Goal: Transaction & Acquisition: Book appointment/travel/reservation

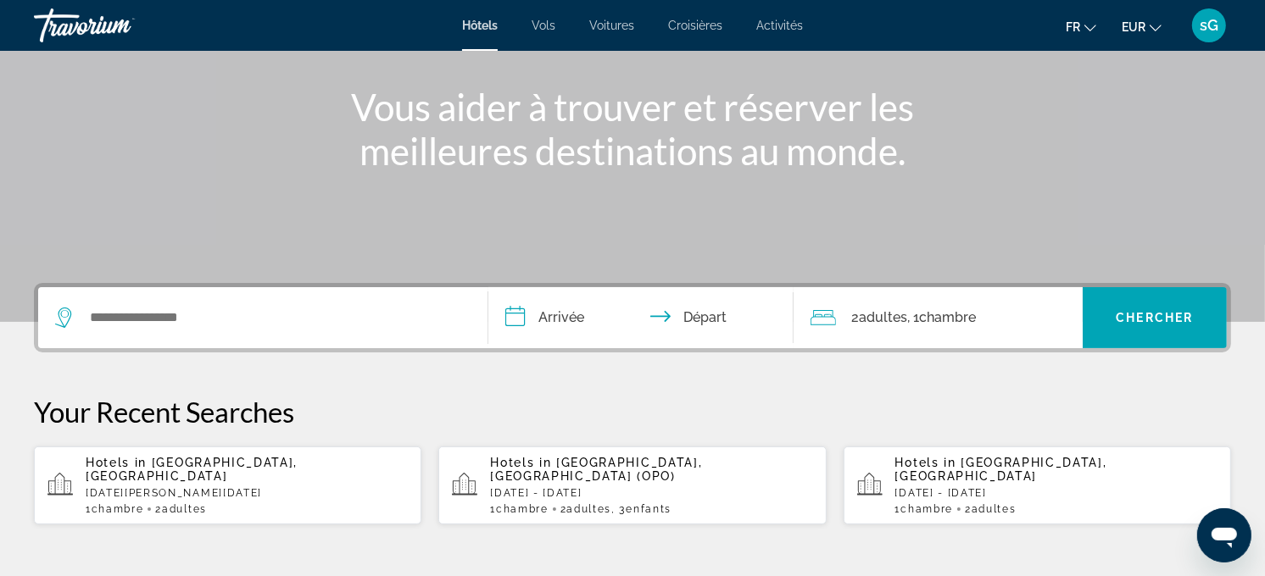
scroll to position [188, 0]
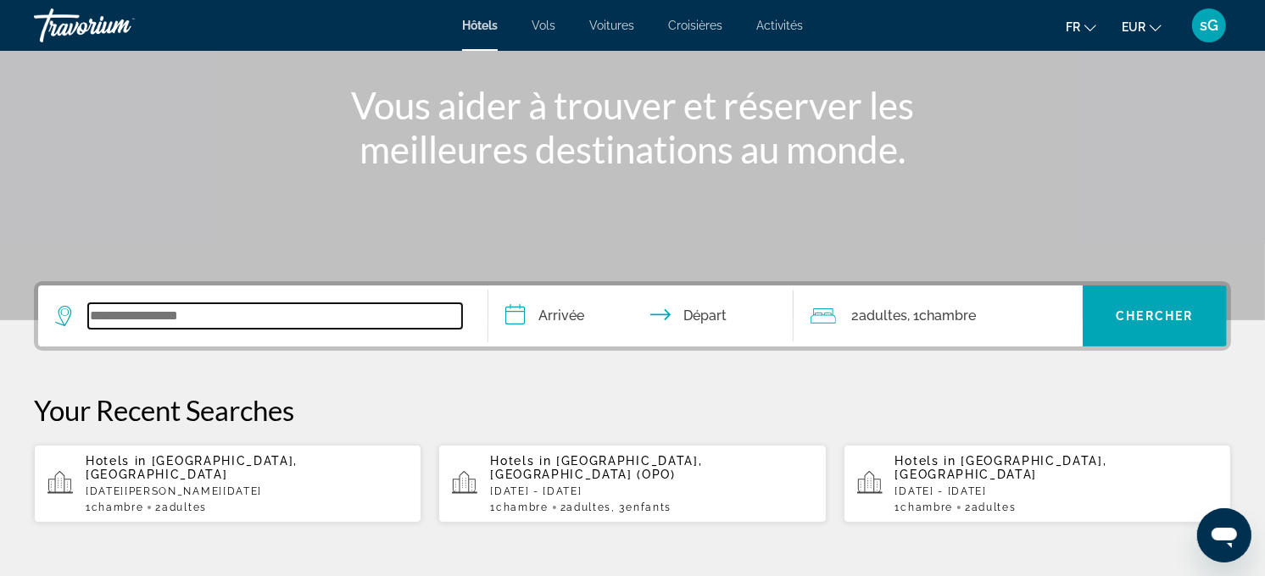
click at [301, 309] on input "Search widget" at bounding box center [275, 315] width 374 height 25
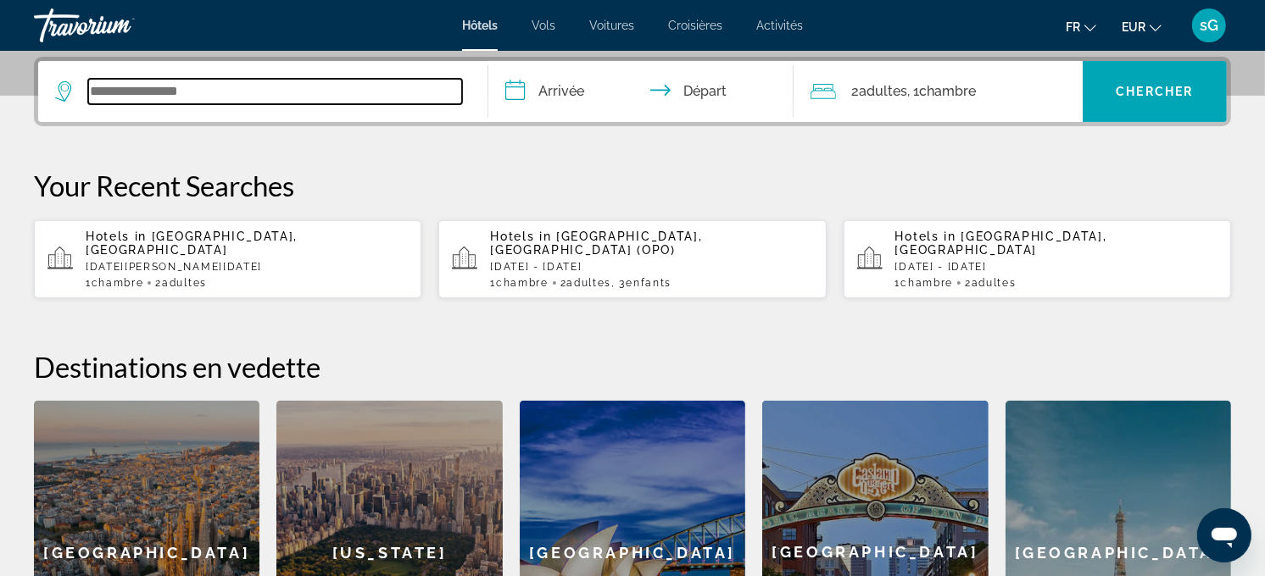
scroll to position [414, 0]
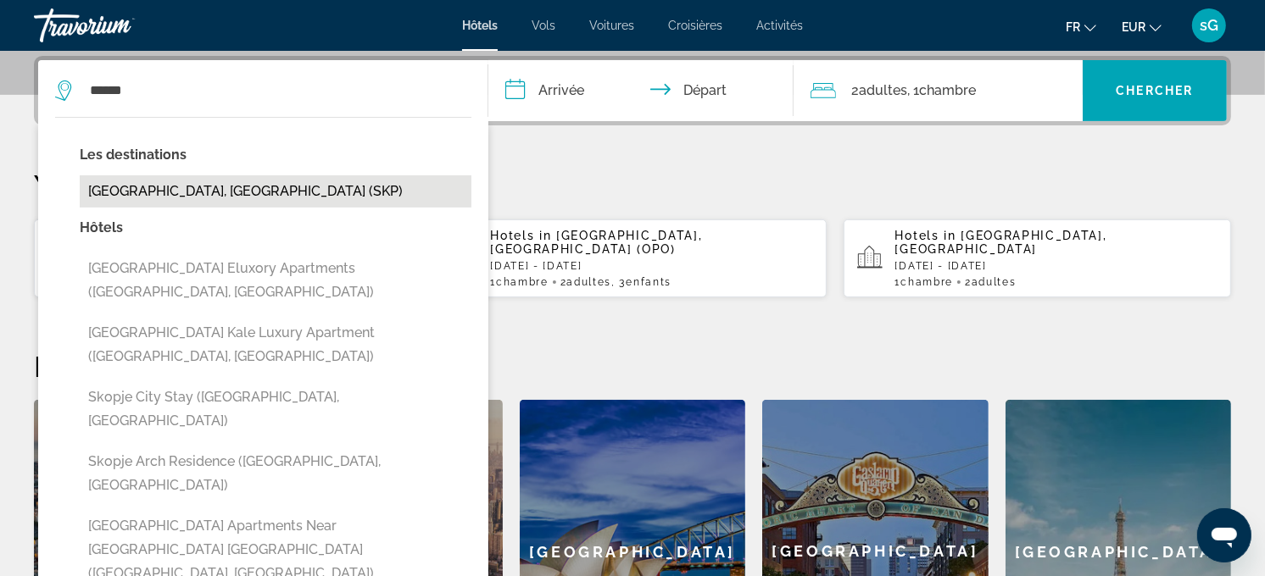
click at [181, 196] on button "[GEOGRAPHIC_DATA], [GEOGRAPHIC_DATA] (SKP)" at bounding box center [276, 191] width 392 height 32
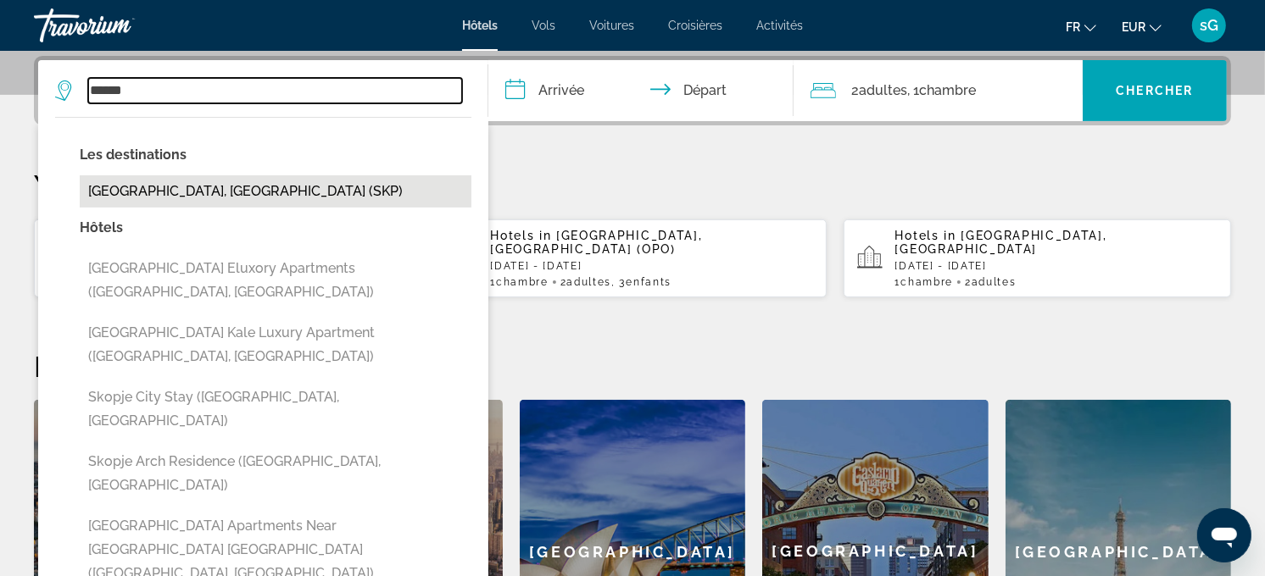
type input "**********"
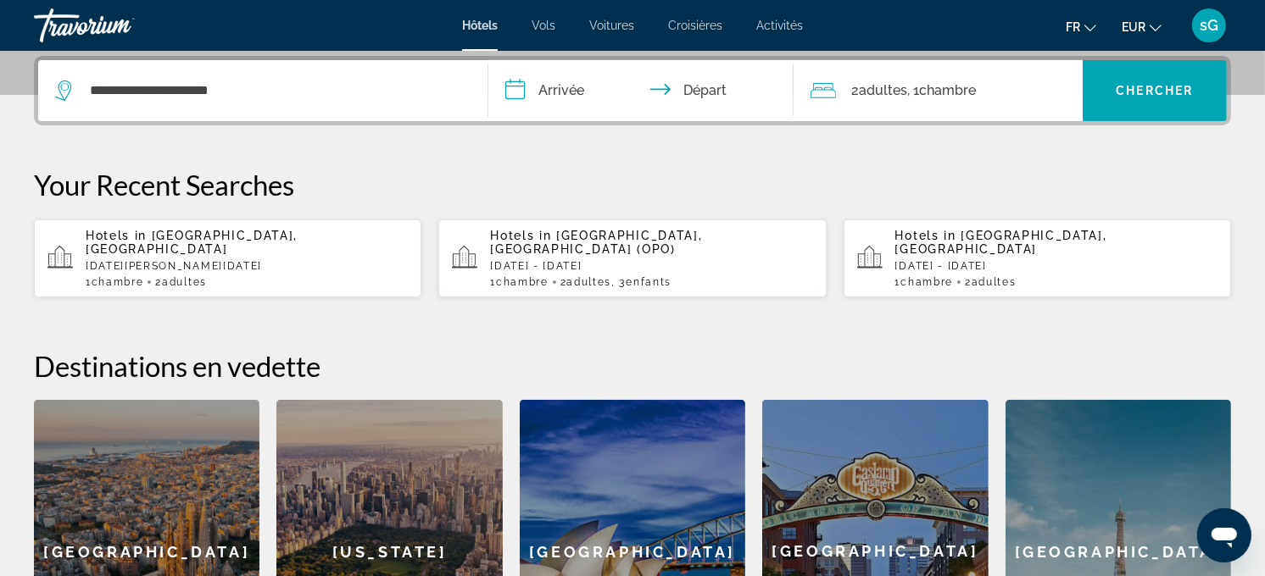
click at [534, 79] on input "**********" at bounding box center [644, 93] width 313 height 66
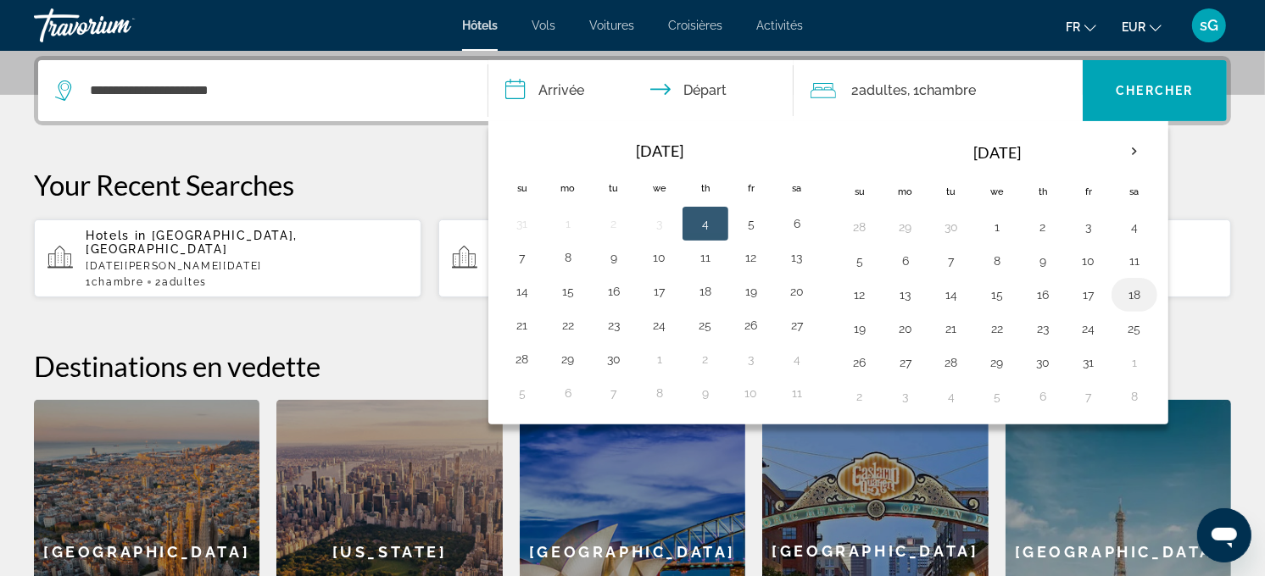
click at [1122, 298] on button "18" at bounding box center [1134, 295] width 27 height 24
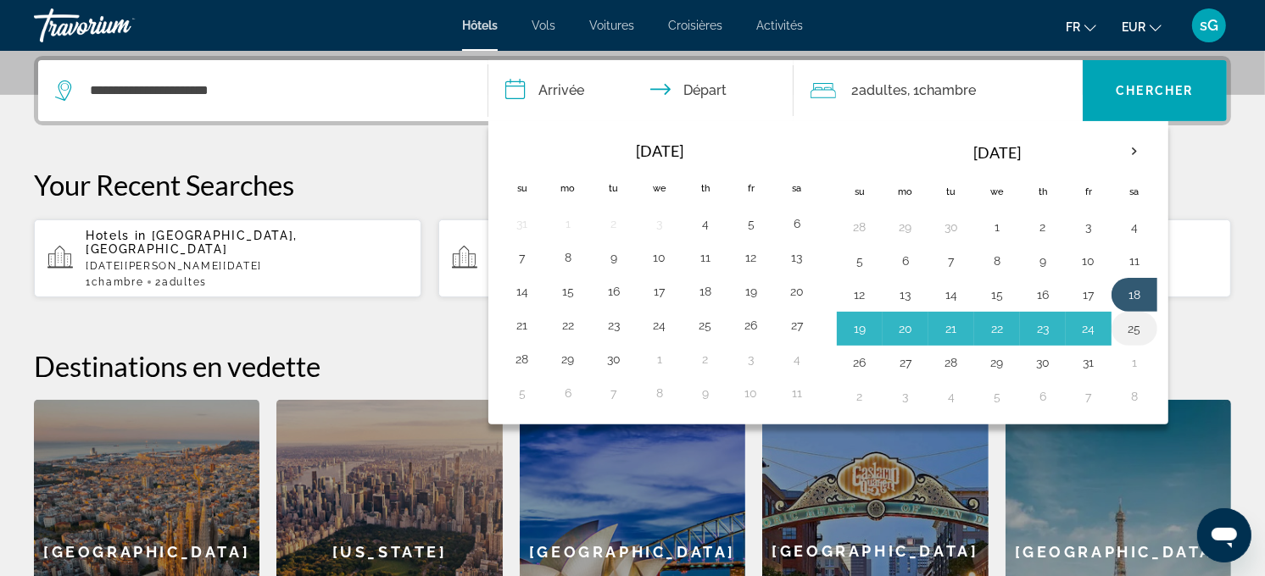
click at [1139, 326] on button "25" at bounding box center [1134, 329] width 27 height 24
type input "**********"
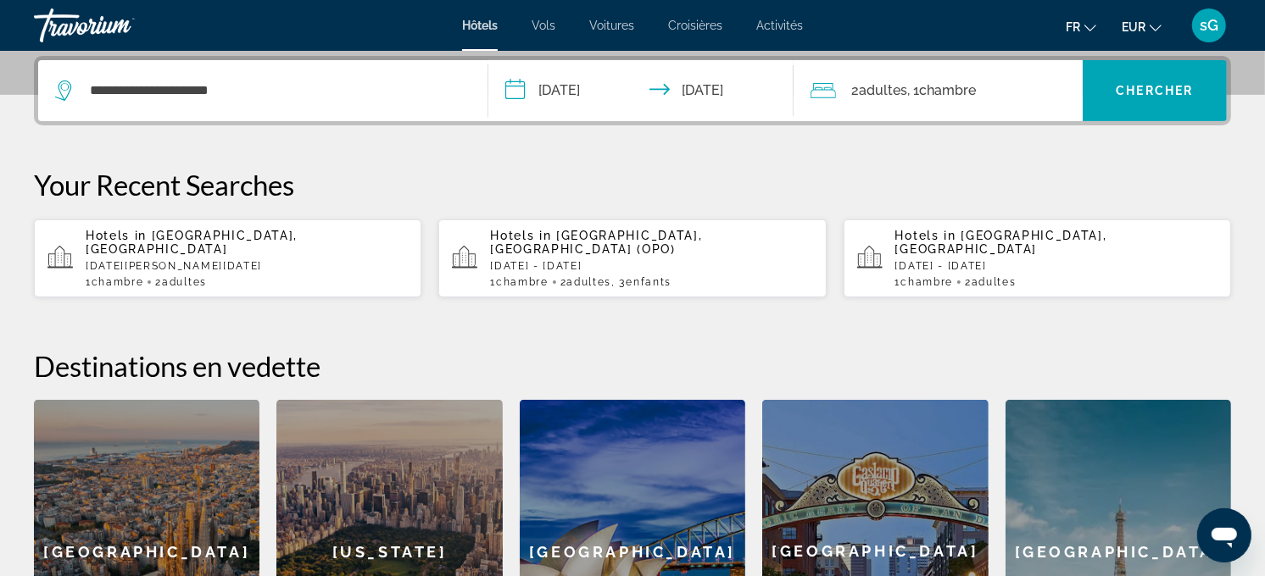
click at [860, 86] on span "2 Adulte Adultes" at bounding box center [879, 91] width 56 height 24
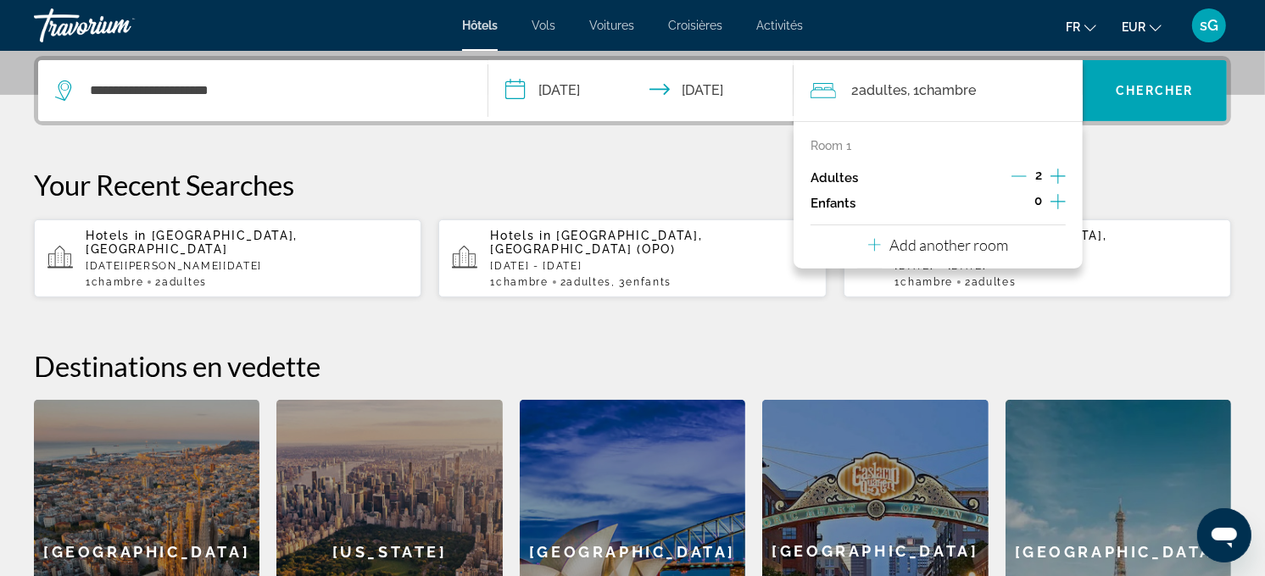
click at [1053, 196] on icon "Increment children" at bounding box center [1057, 202] width 15 height 20
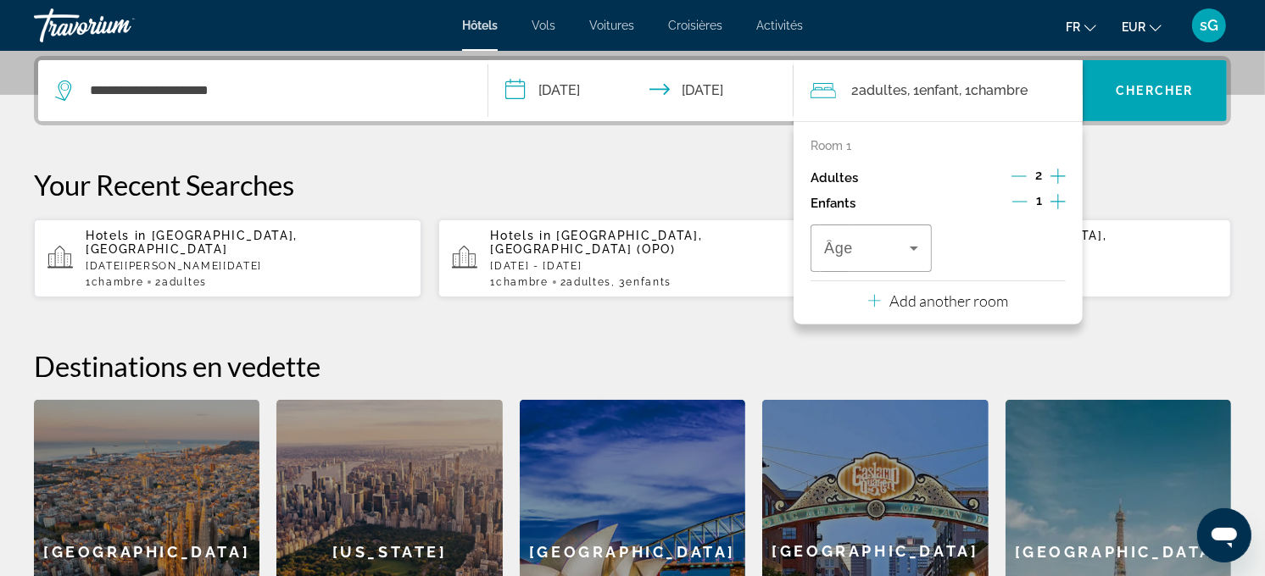
click at [1053, 196] on icon "Increment children" at bounding box center [1057, 202] width 15 height 20
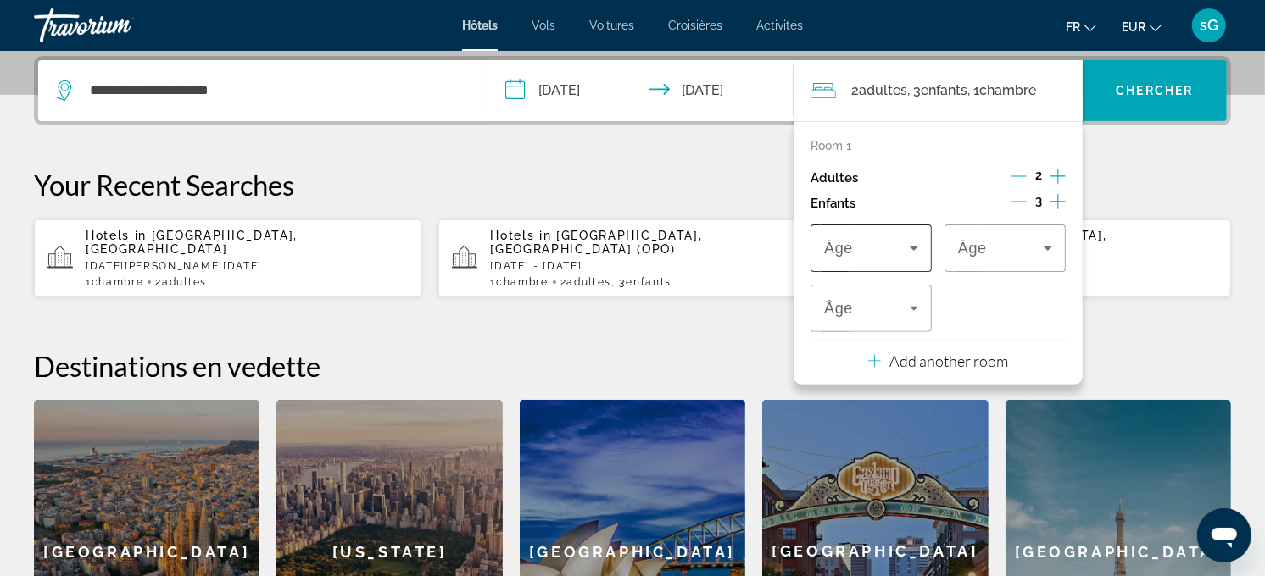
click at [862, 233] on div "Travelers: 2 adults, 3 children" at bounding box center [871, 248] width 94 height 47
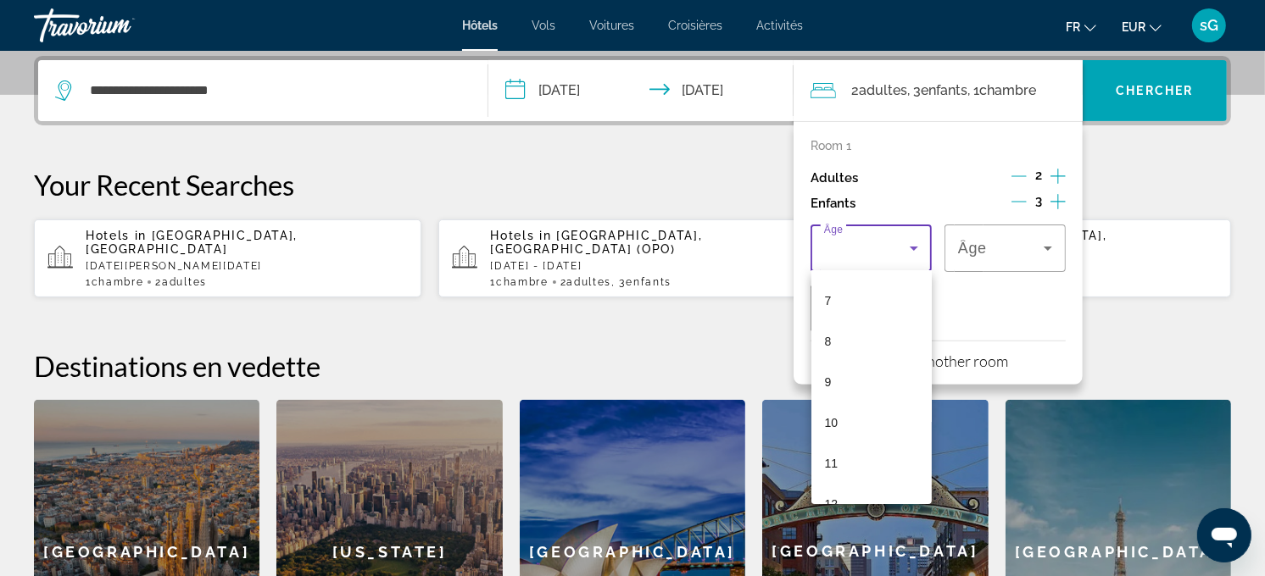
scroll to position [376, 0]
click at [860, 400] on mat-option "12" at bounding box center [871, 410] width 121 height 41
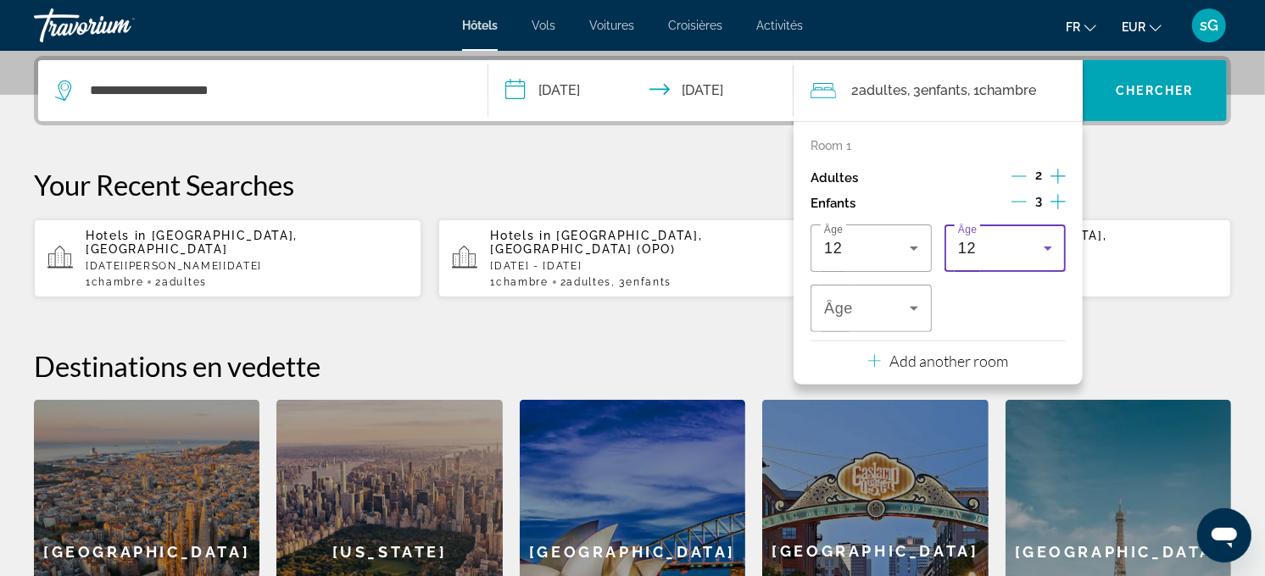
click at [941, 256] on div "Âge 12 Âge 12 Âge" at bounding box center [937, 279] width 255 height 108
click at [954, 251] on div "Âge 12" at bounding box center [1004, 248] width 121 height 47
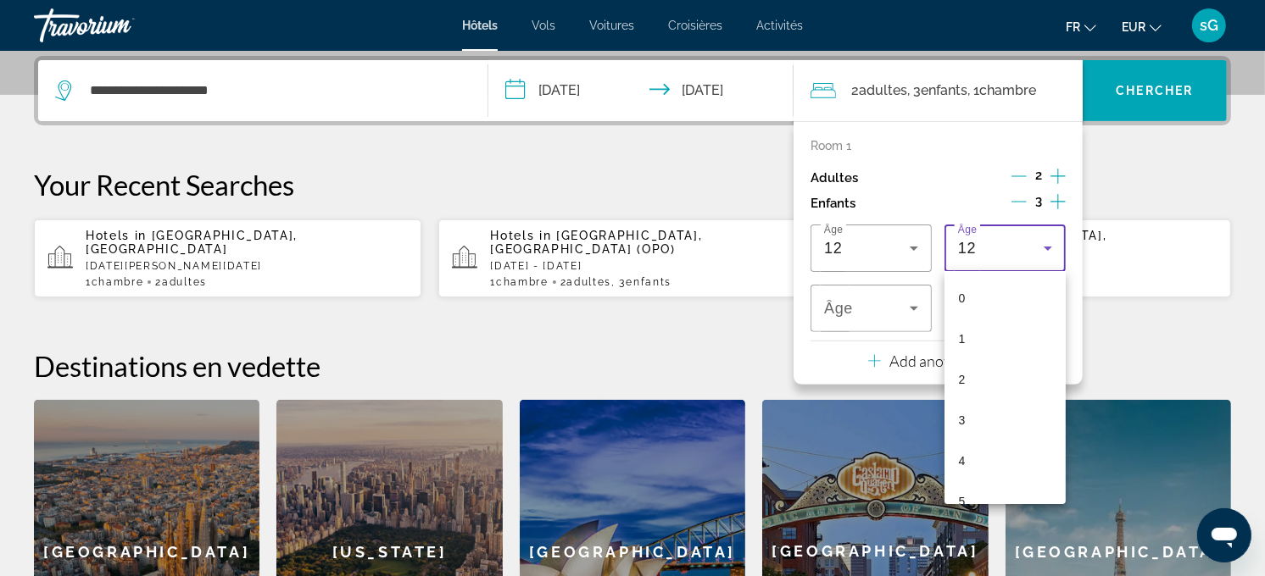
scroll to position [302, 0]
click at [994, 395] on mat-option "10" at bounding box center [1004, 403] width 121 height 41
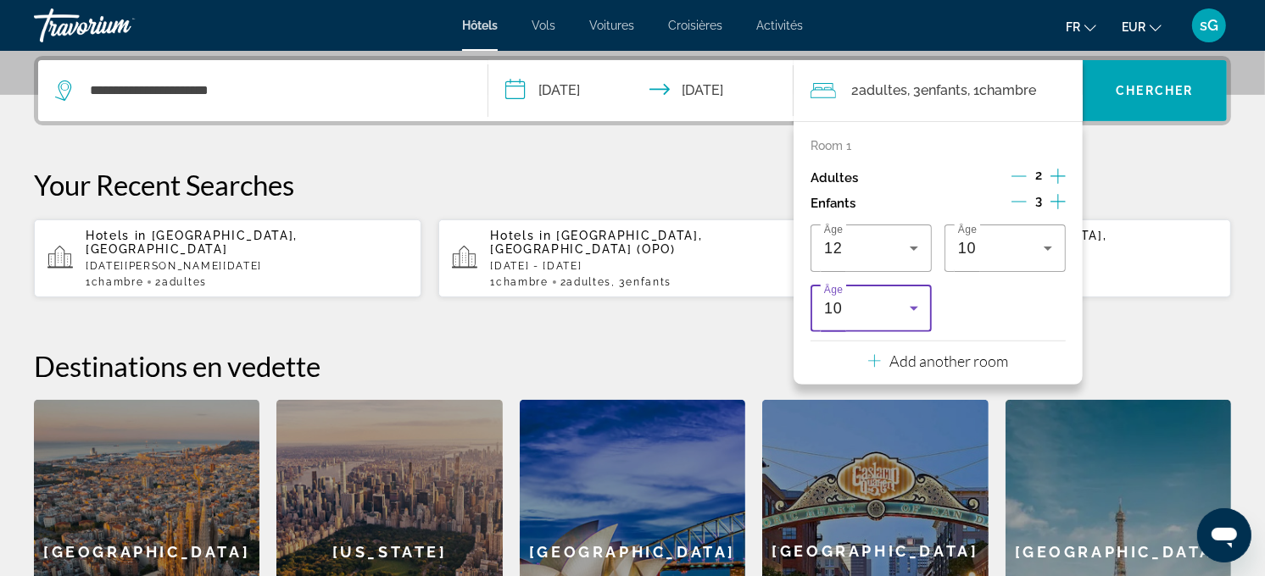
click at [909, 325] on div "10" at bounding box center [871, 308] width 94 height 47
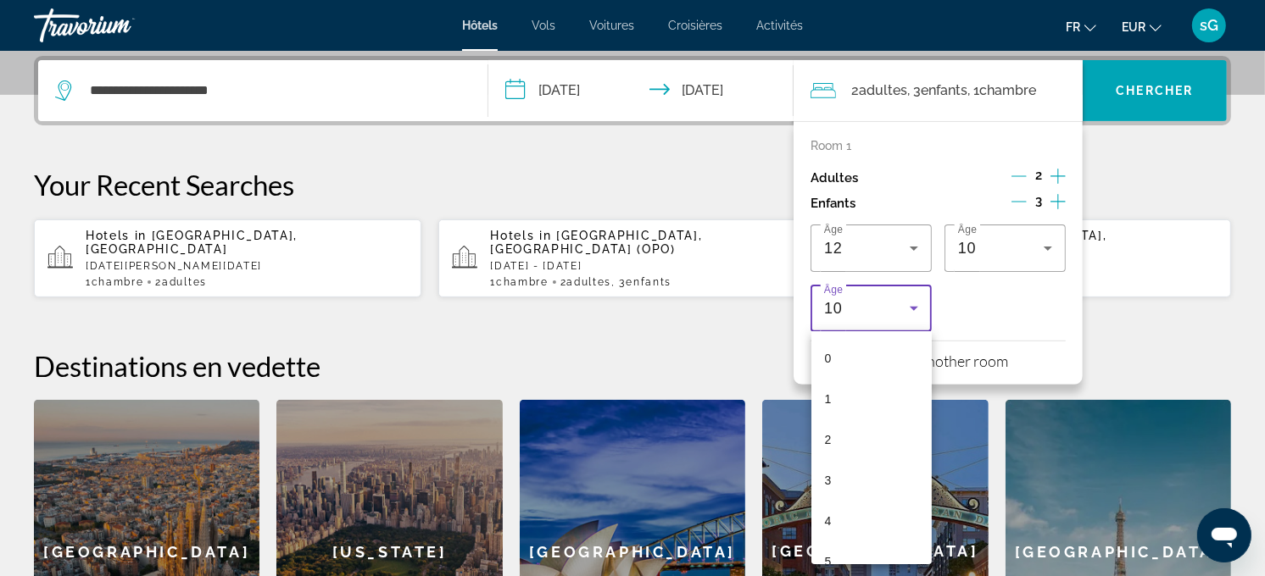
scroll to position [221, 0]
click at [878, 454] on mat-option "8" at bounding box center [871, 462] width 121 height 41
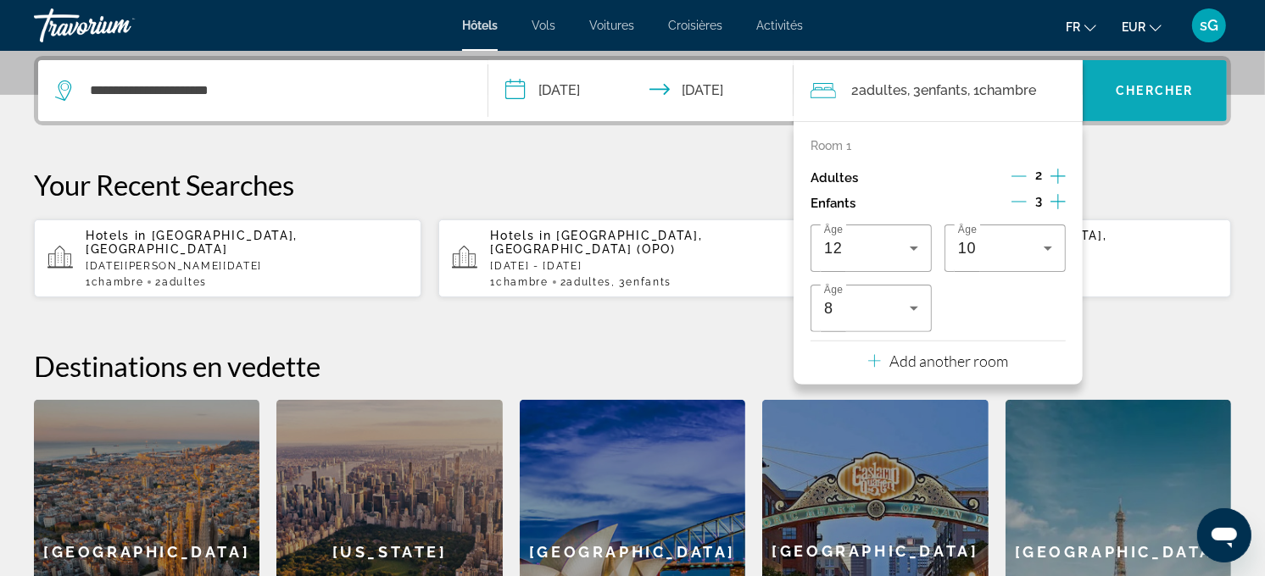
click at [1147, 84] on span "Chercher" at bounding box center [1154, 91] width 77 height 14
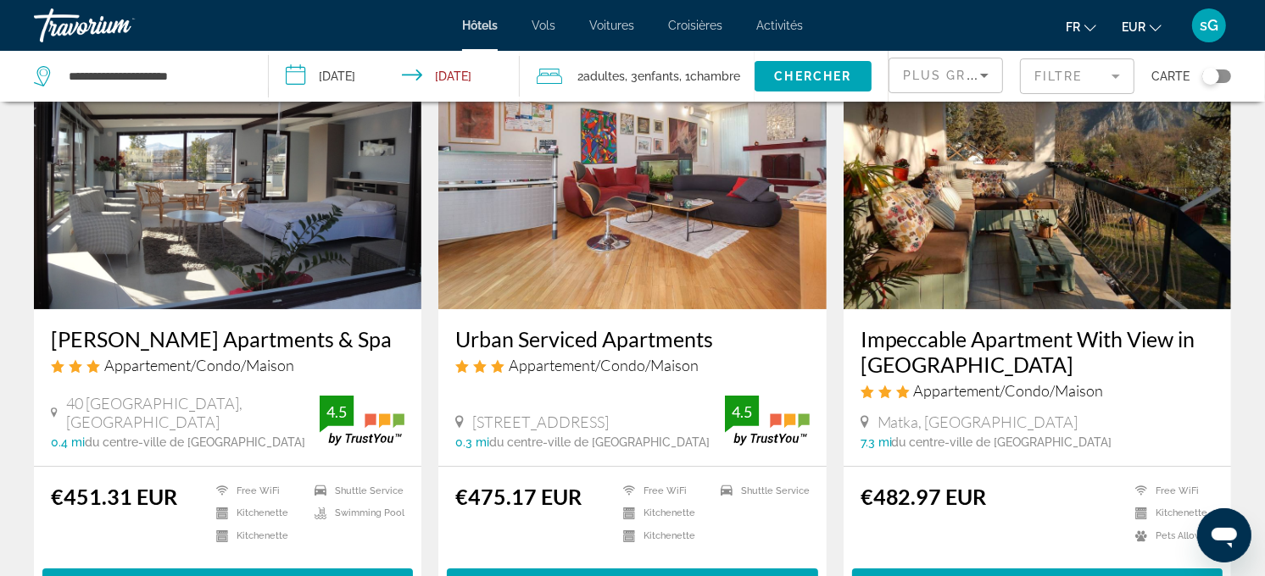
scroll to position [94, 0]
